Goal: Information Seeking & Learning: Learn about a topic

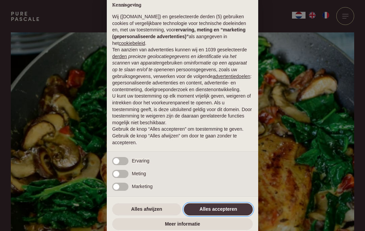
click at [215, 211] on button "Alles accepteren" at bounding box center [218, 209] width 69 height 12
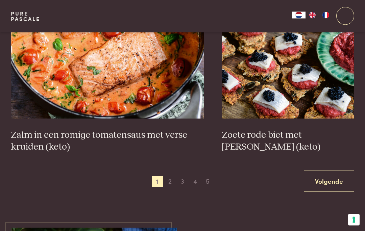
scroll to position [1237, 0]
click at [172, 176] on span "2" at bounding box center [170, 181] width 11 height 11
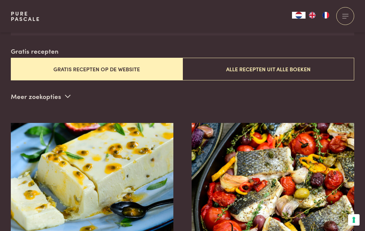
scroll to position [173, 0]
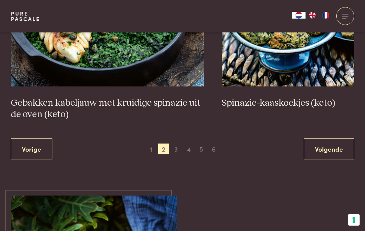
click at [179, 147] on span "3" at bounding box center [176, 149] width 11 height 11
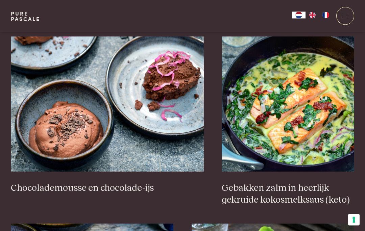
scroll to position [646, 0]
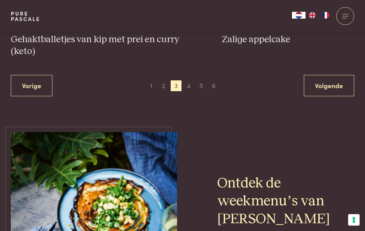
click at [192, 80] on span "4" at bounding box center [188, 85] width 11 height 11
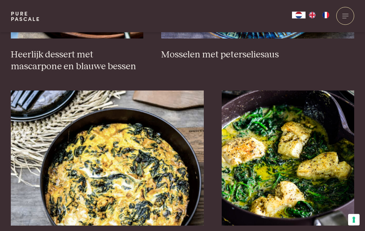
scroll to position [580, 0]
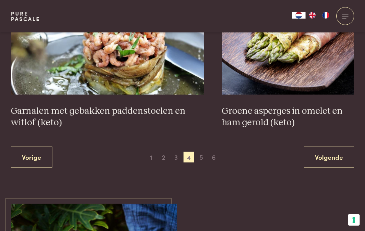
click at [204, 153] on span "5" at bounding box center [201, 157] width 11 height 11
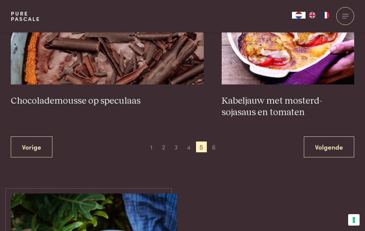
scroll to position [1285, 0]
